Goal: Check status: Check status

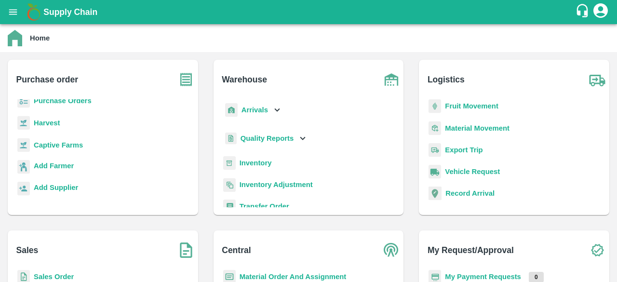
click at [257, 164] on b "Inventory" at bounding box center [256, 163] width 32 height 8
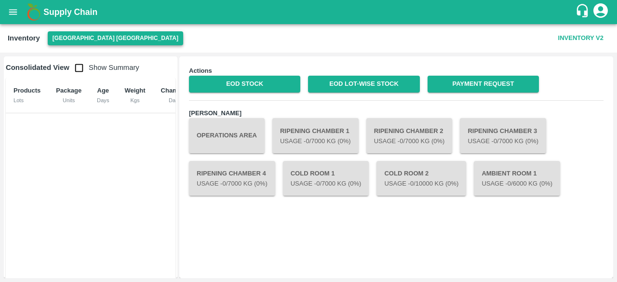
click at [56, 44] on button "[GEOGRAPHIC_DATA] [GEOGRAPHIC_DATA]" at bounding box center [115, 38] width 135 height 14
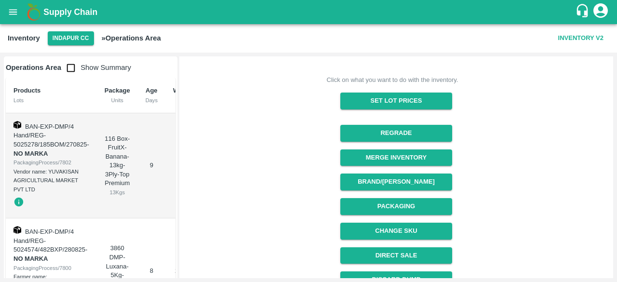
scroll to position [175, 0]
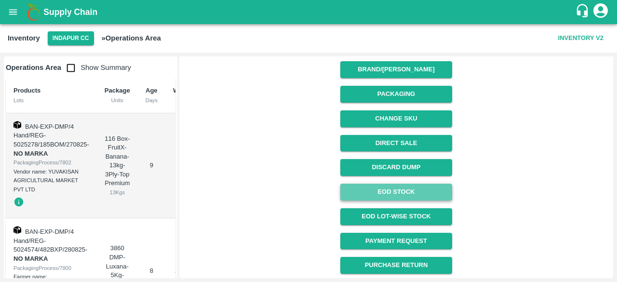
click at [403, 192] on link "EOD Stock" at bounding box center [395, 192] width 111 height 17
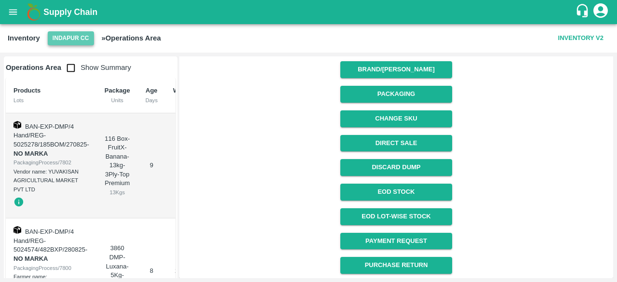
click at [70, 35] on button "Indapur CC" at bounding box center [71, 38] width 46 height 14
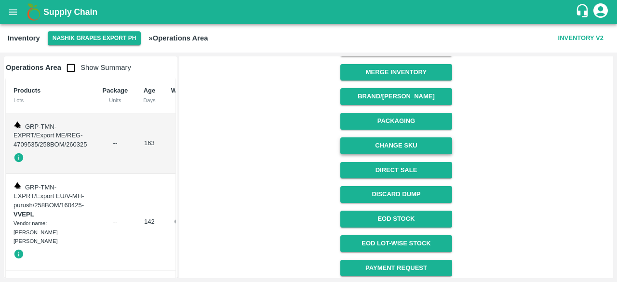
scroll to position [161, 0]
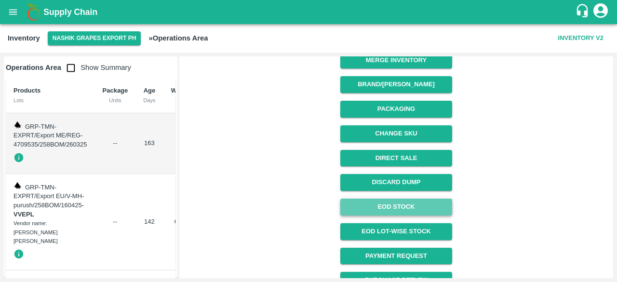
click at [400, 209] on link "EOD Stock" at bounding box center [395, 207] width 111 height 17
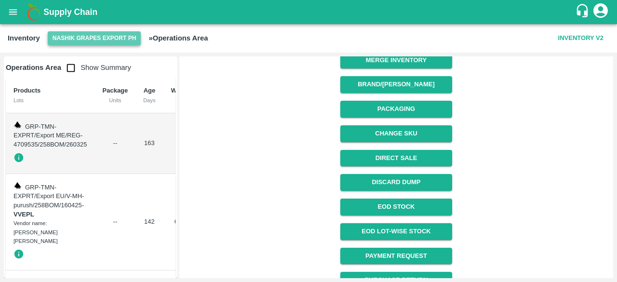
click at [80, 35] on button "Nashik Grapes Export PH" at bounding box center [95, 38] width 94 height 14
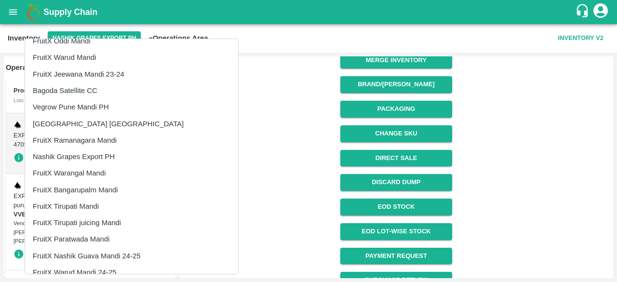
scroll to position [242, 0]
